Goal: Task Accomplishment & Management: Use online tool/utility

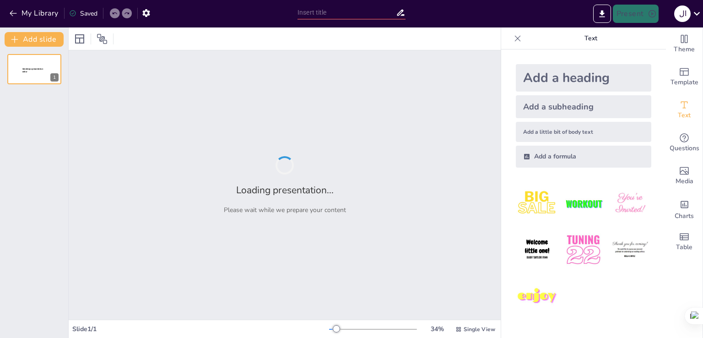
type input "Imported An-Assessment-of-First-Year-University-Students-Level-in-Learning-Engl…"
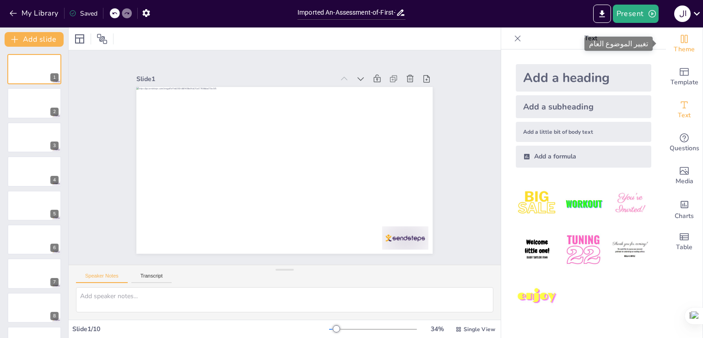
click at [681, 43] on icon "Change the overall theme" at bounding box center [684, 39] width 7 height 8
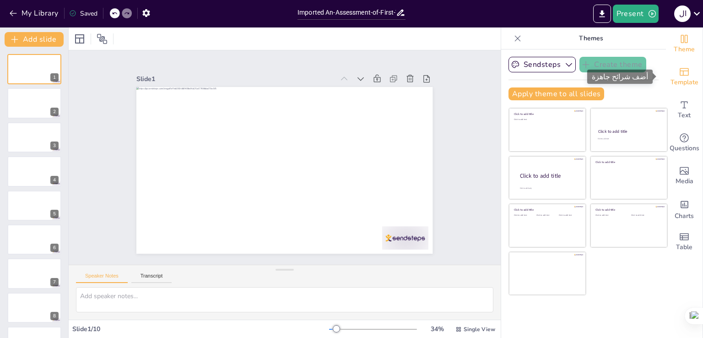
click at [679, 79] on span "Template" at bounding box center [685, 82] width 28 height 10
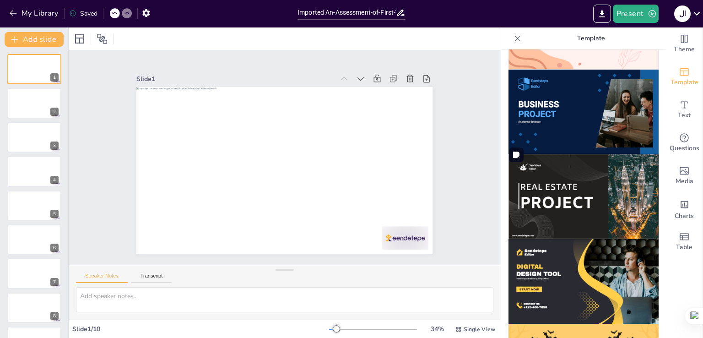
scroll to position [736, 0]
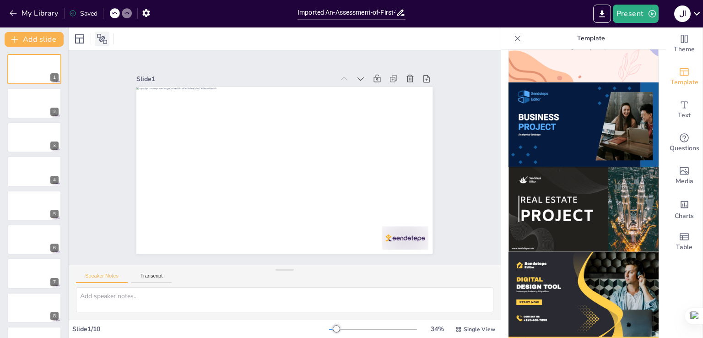
click at [102, 42] on icon at bounding box center [102, 38] width 11 height 11
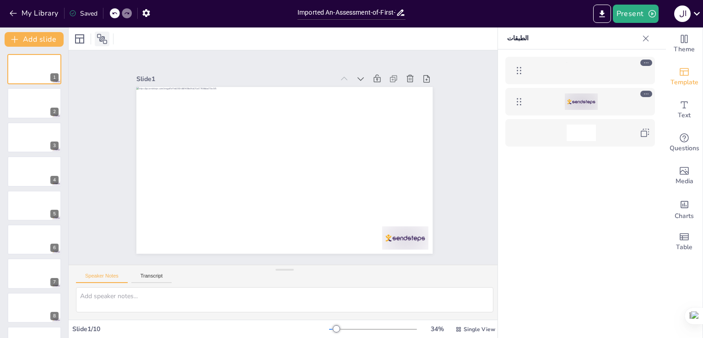
click at [106, 38] on icon at bounding box center [102, 38] width 11 height 11
click at [78, 38] on icon at bounding box center [79, 38] width 11 height 11
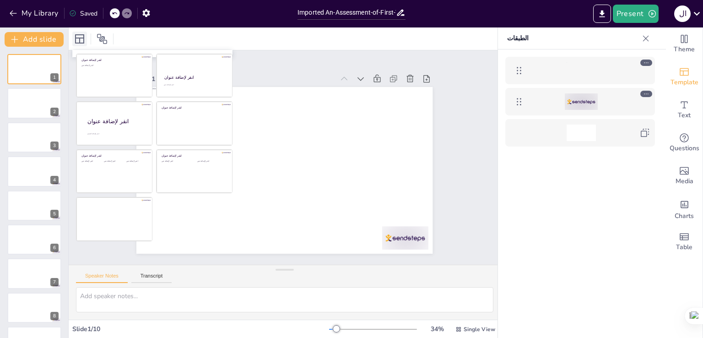
click at [77, 38] on icon at bounding box center [79, 38] width 9 height 9
click at [99, 38] on icon at bounding box center [102, 39] width 10 height 10
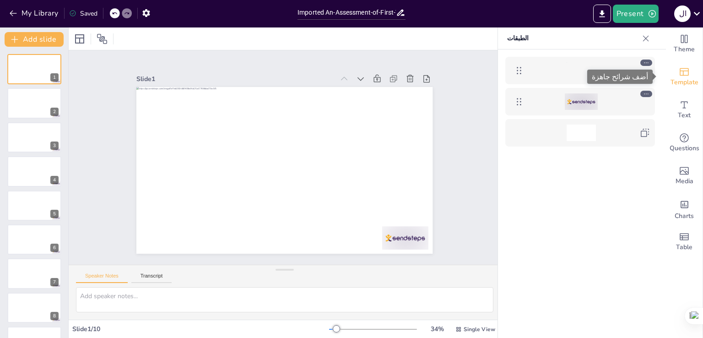
click at [680, 75] on icon "Add ready made slides" at bounding box center [684, 72] width 9 height 8
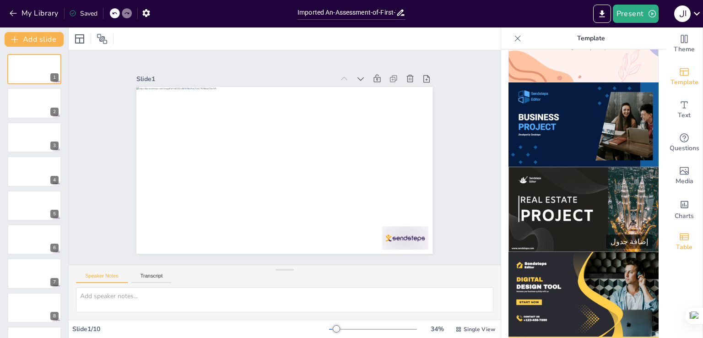
click at [681, 240] on icon "Add a table" at bounding box center [684, 236] width 11 height 11
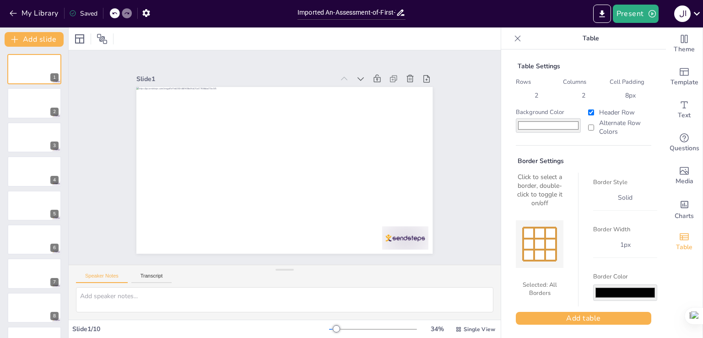
scroll to position [3, 0]
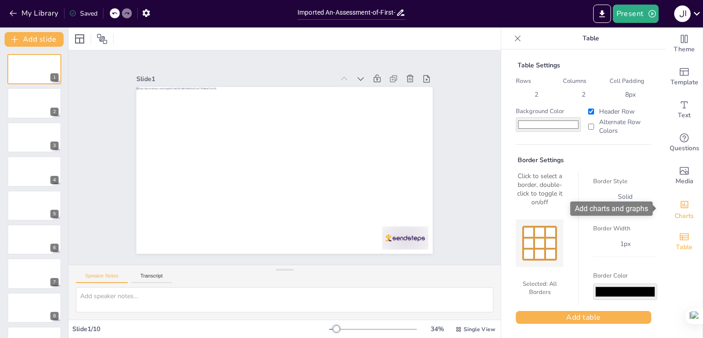
click at [680, 207] on icon "Add charts and graphs" at bounding box center [685, 205] width 10 height 10
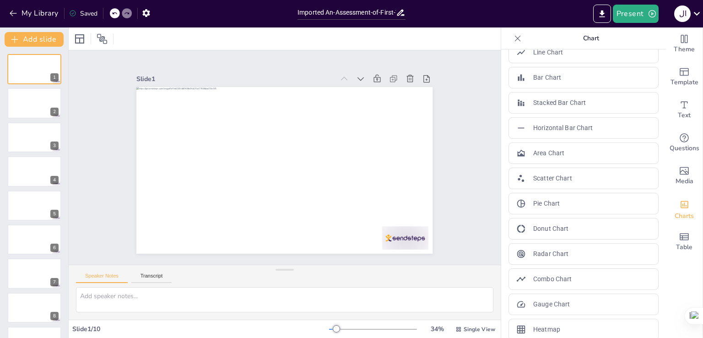
scroll to position [0, 0]
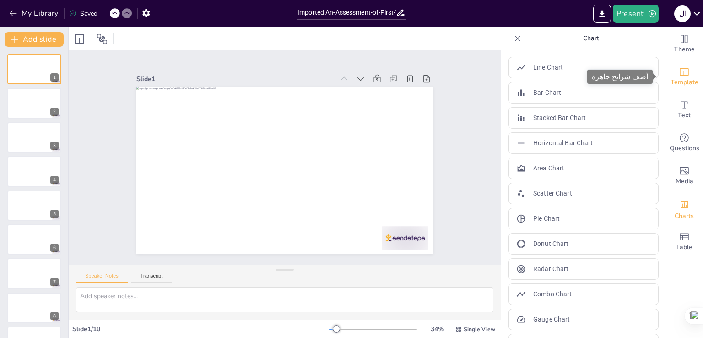
click at [681, 79] on span "Template" at bounding box center [685, 82] width 28 height 10
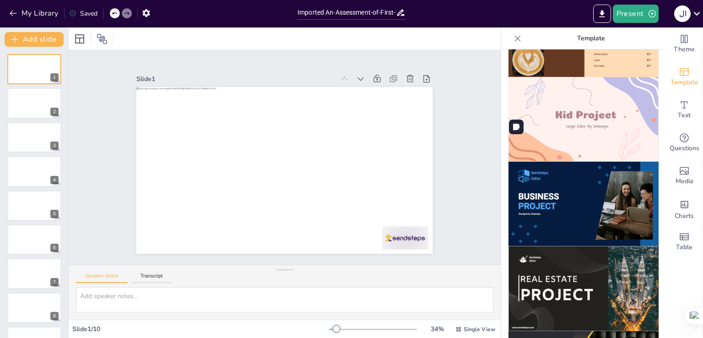
scroll to position [687, 0]
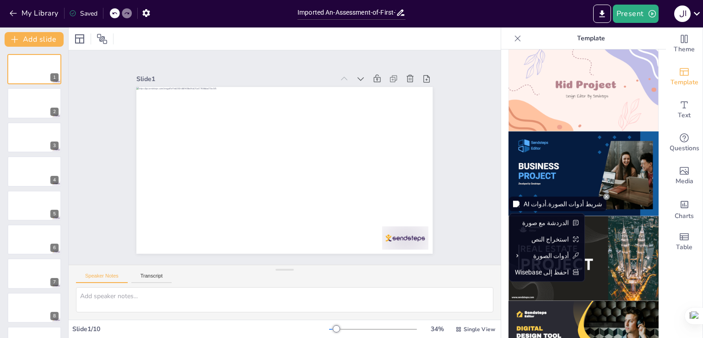
click at [517, 205] on img at bounding box center [516, 204] width 6 height 6
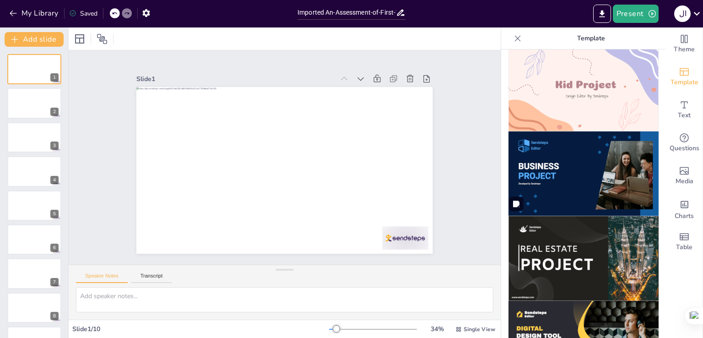
click at [593, 218] on img at bounding box center [584, 258] width 150 height 85
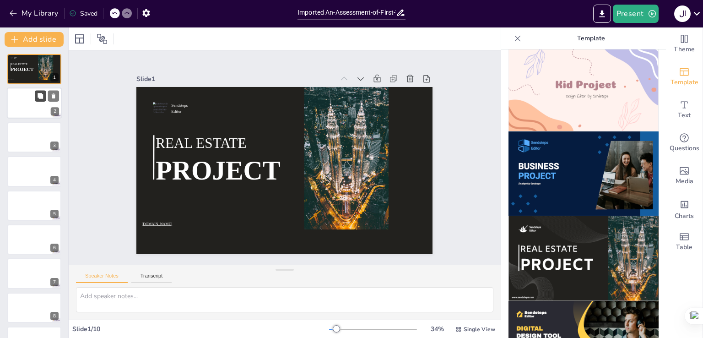
click at [43, 96] on icon at bounding box center [40, 95] width 5 height 5
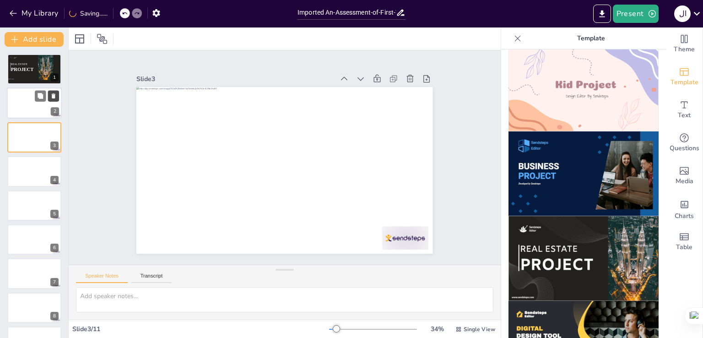
click at [54, 96] on icon at bounding box center [54, 96] width 4 height 5
click at [22, 107] on div at bounding box center [34, 103] width 55 height 31
click at [27, 70] on span "PROJECT" at bounding box center [22, 68] width 23 height 5
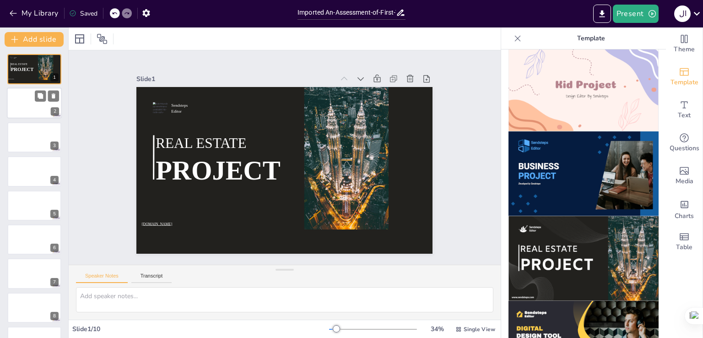
click at [23, 104] on div at bounding box center [34, 103] width 55 height 31
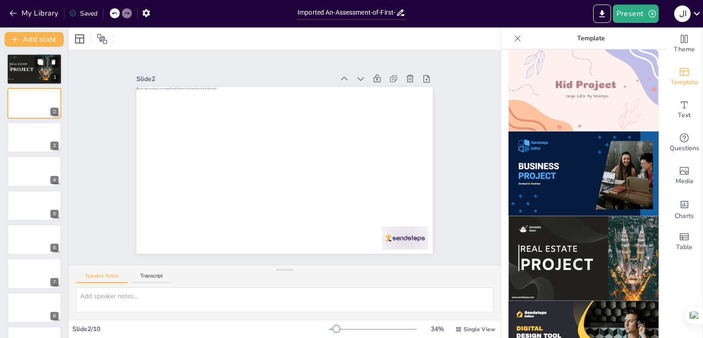
click at [34, 75] on div at bounding box center [34, 69] width 55 height 31
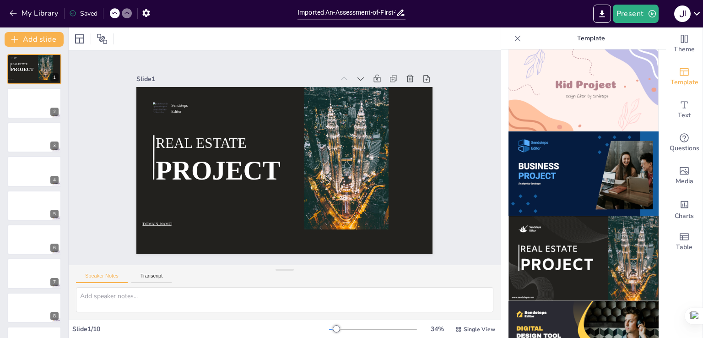
click at [454, 131] on div "Slide 1 Sendsteps Editor REAL ESTATE PROJECT [DOMAIN_NAME] Slide 2 Slide 3 Slid…" at bounding box center [284, 157] width 337 height 477
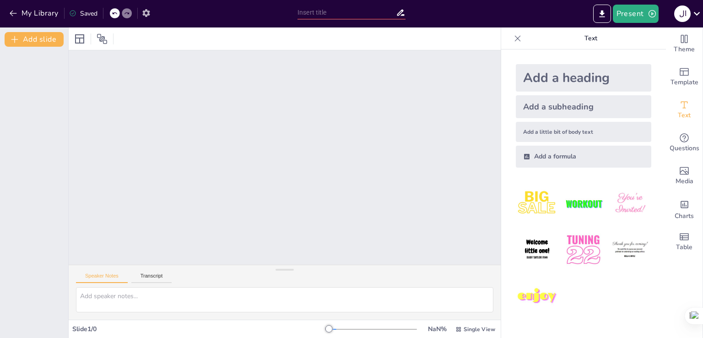
click at [147, 15] on icon "button" at bounding box center [145, 13] width 7 height 8
click at [148, 16] on icon "button" at bounding box center [146, 13] width 10 height 10
click at [601, 17] on icon "Export to PowerPoint" at bounding box center [602, 14] width 10 height 10
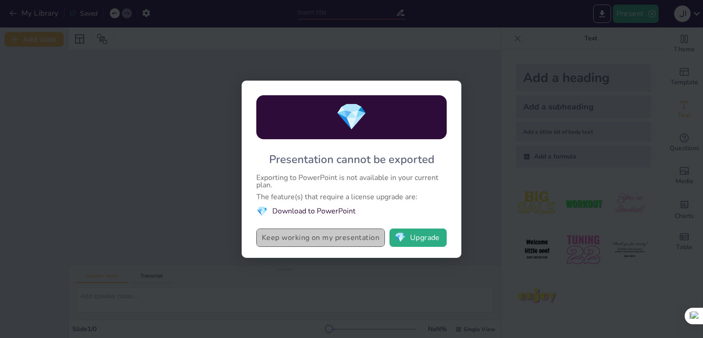
click at [331, 242] on button "Keep working on my presentation" at bounding box center [320, 237] width 129 height 18
